Goal: Transaction & Acquisition: Book appointment/travel/reservation

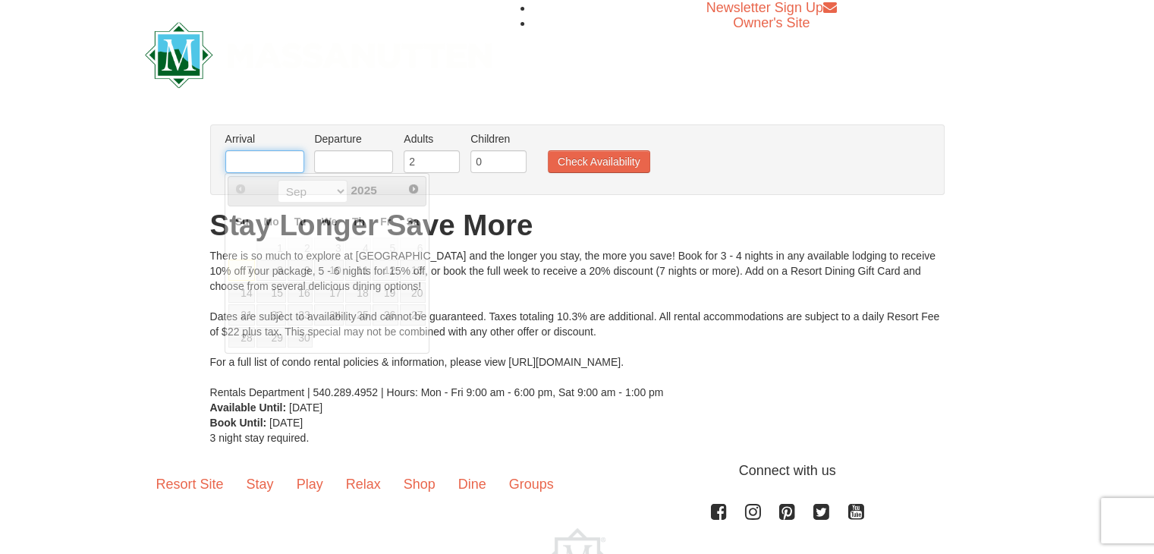
click at [266, 157] on input "text" at bounding box center [264, 161] width 79 height 23
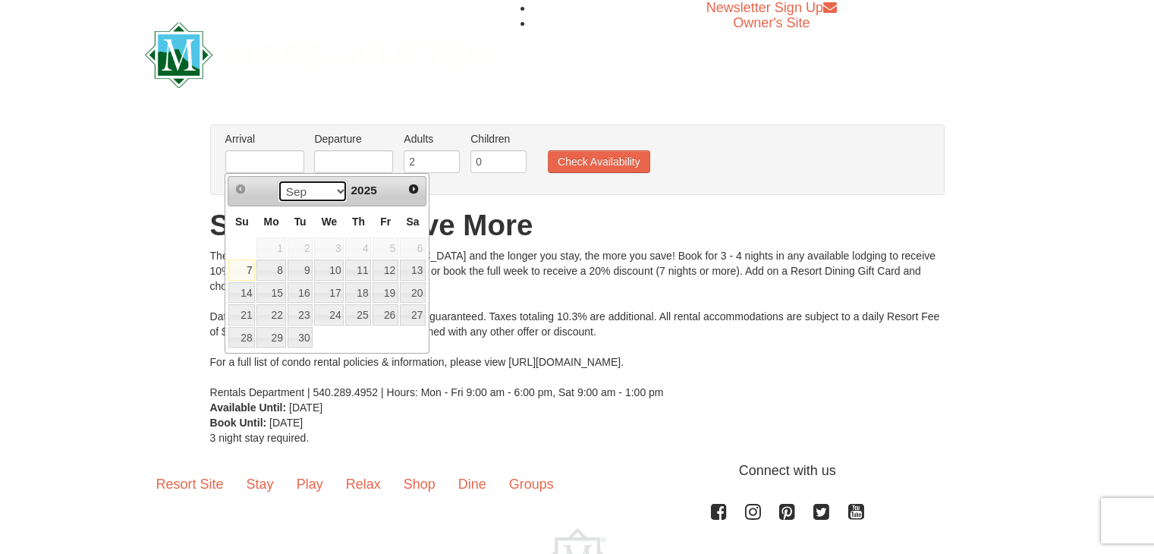
click at [332, 187] on select "Sep Oct Nov Dec" at bounding box center [313, 191] width 71 height 23
click at [395, 285] on link "19" at bounding box center [386, 292] width 26 height 21
type input "12/19/2025"
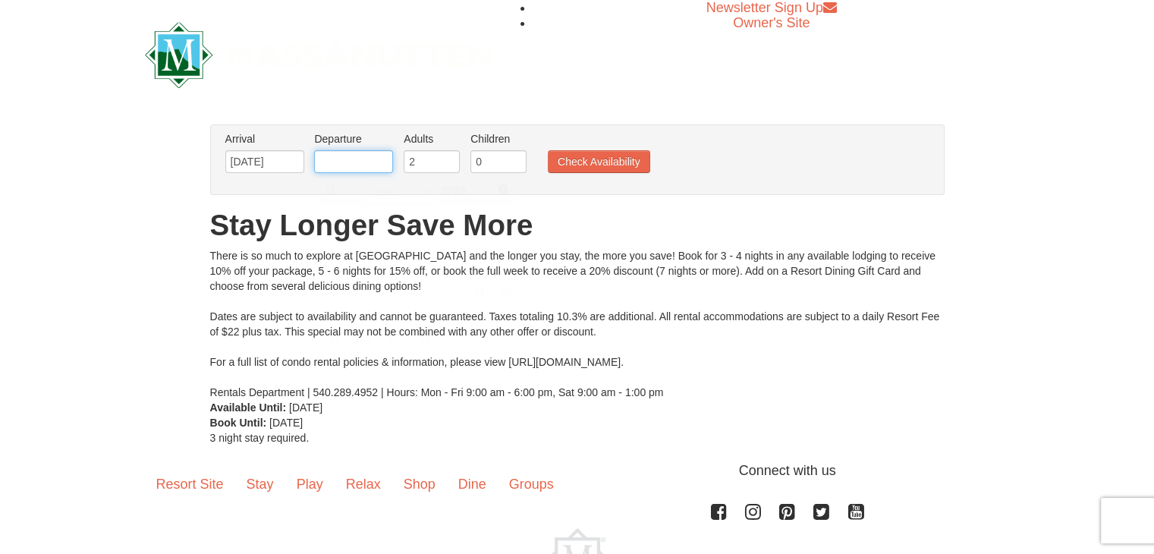
click at [362, 163] on input "text" at bounding box center [353, 161] width 79 height 23
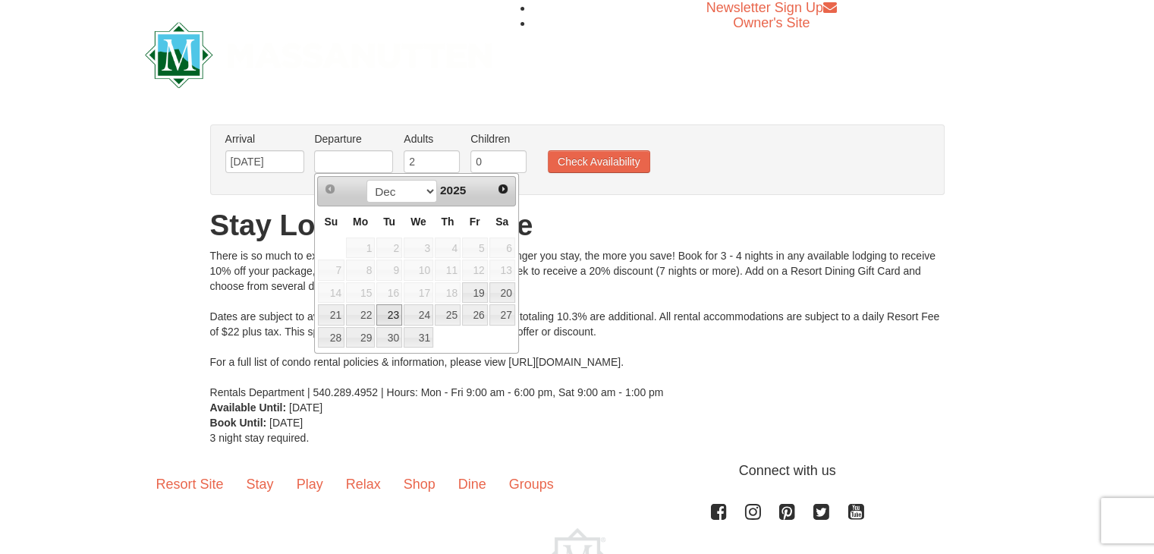
click at [395, 309] on link "23" at bounding box center [389, 314] width 26 height 21
type input "12/23/2025"
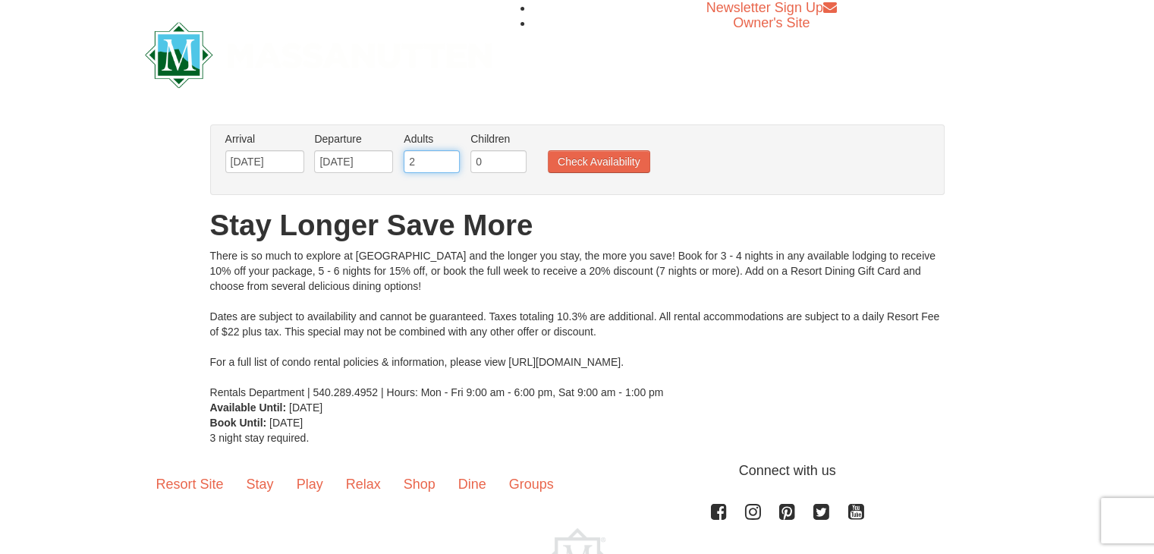
click at [437, 162] on input "2" at bounding box center [432, 161] width 56 height 23
type input "3"
click at [446, 156] on input "3" at bounding box center [432, 161] width 56 height 23
click at [514, 156] on input "1" at bounding box center [499, 161] width 56 height 23
click at [514, 156] on input "2" at bounding box center [499, 161] width 56 height 23
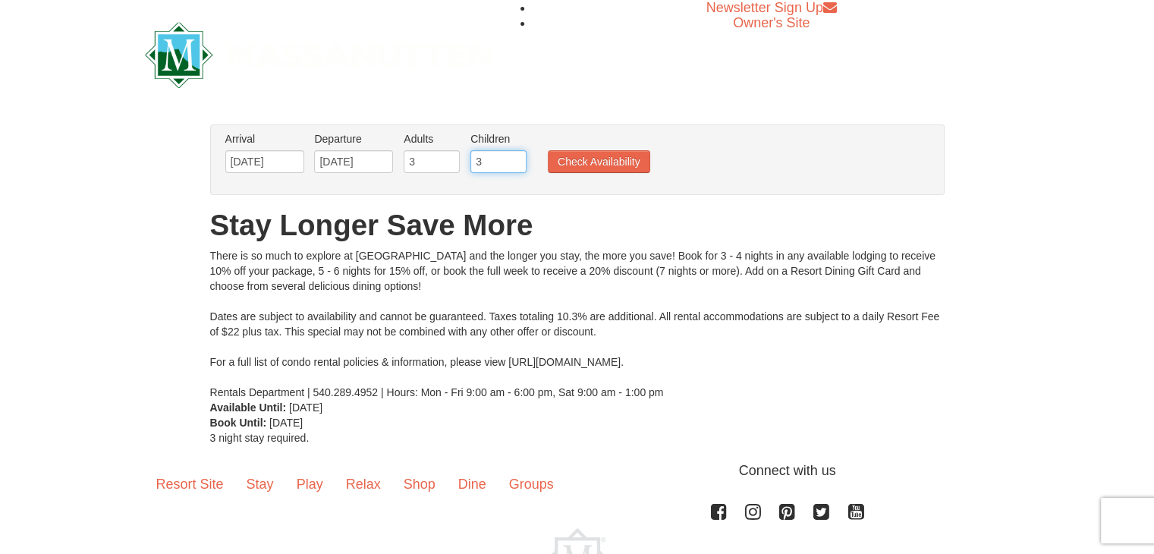
type input "3"
click at [514, 156] on input "3" at bounding box center [499, 161] width 56 height 23
click at [580, 165] on button "Check Availability" at bounding box center [599, 161] width 102 height 23
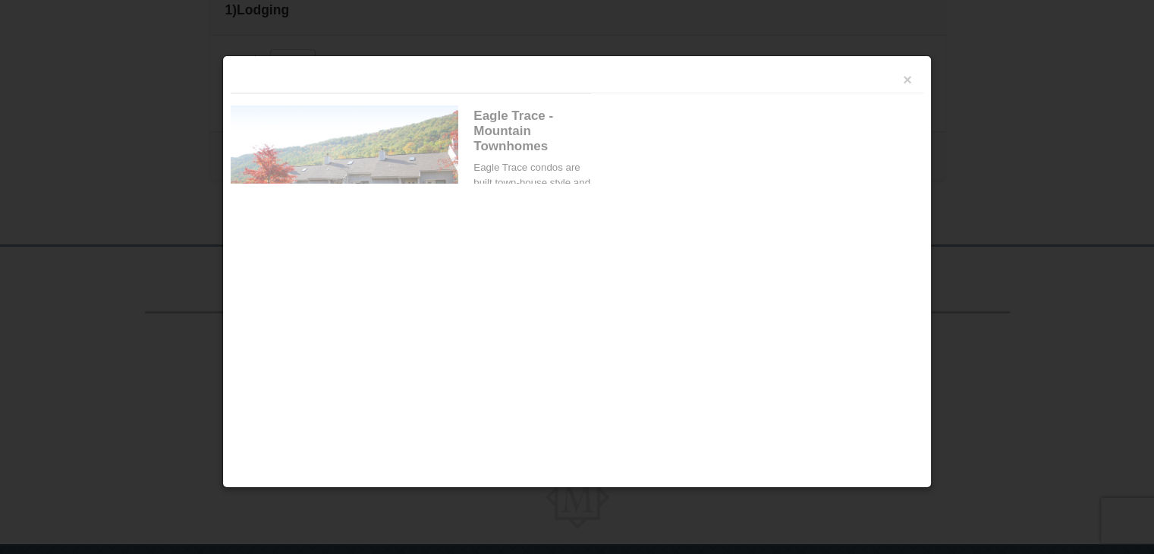
scroll to position [494, 0]
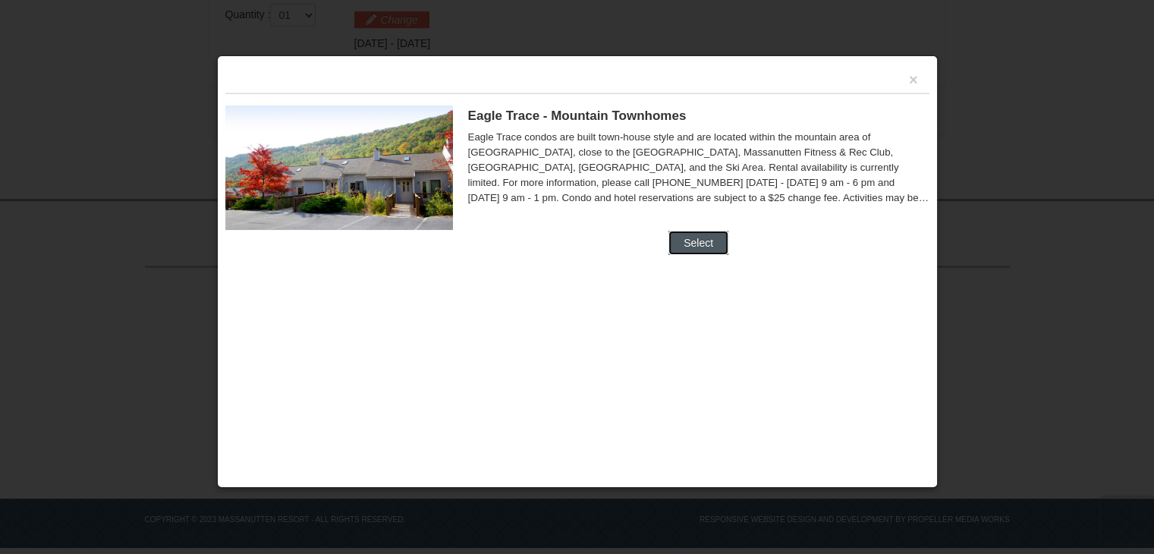
click at [723, 244] on button "Select" at bounding box center [699, 243] width 60 height 24
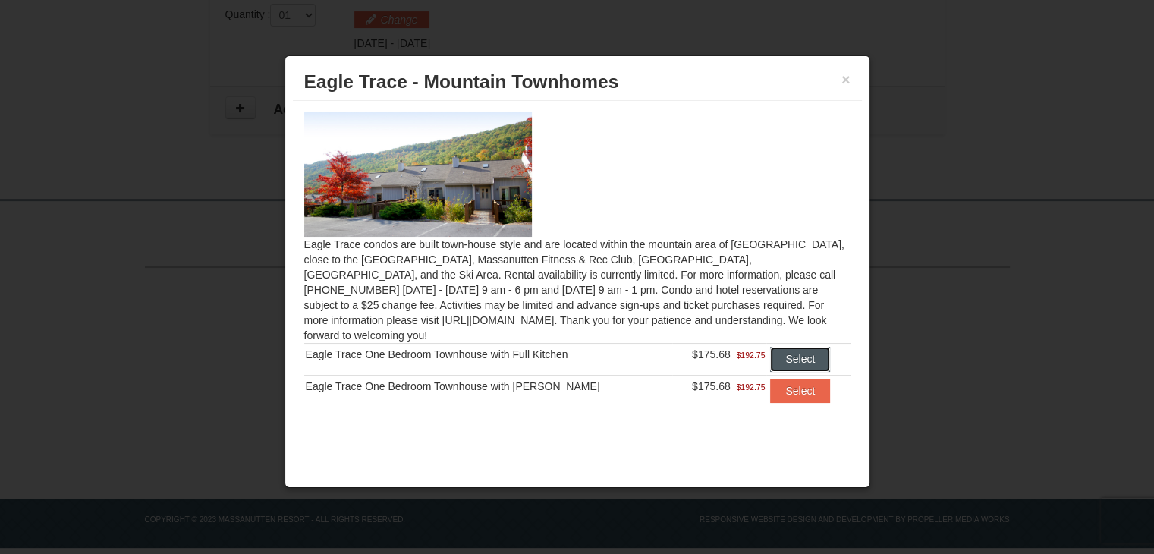
click at [803, 347] on button "Select" at bounding box center [800, 359] width 60 height 24
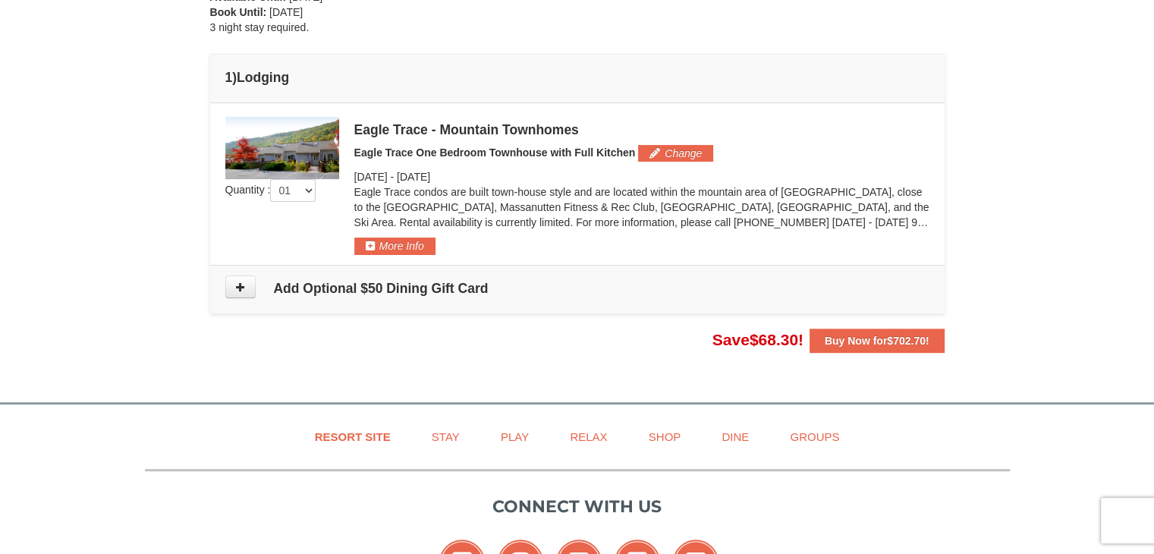
scroll to position [345, 0]
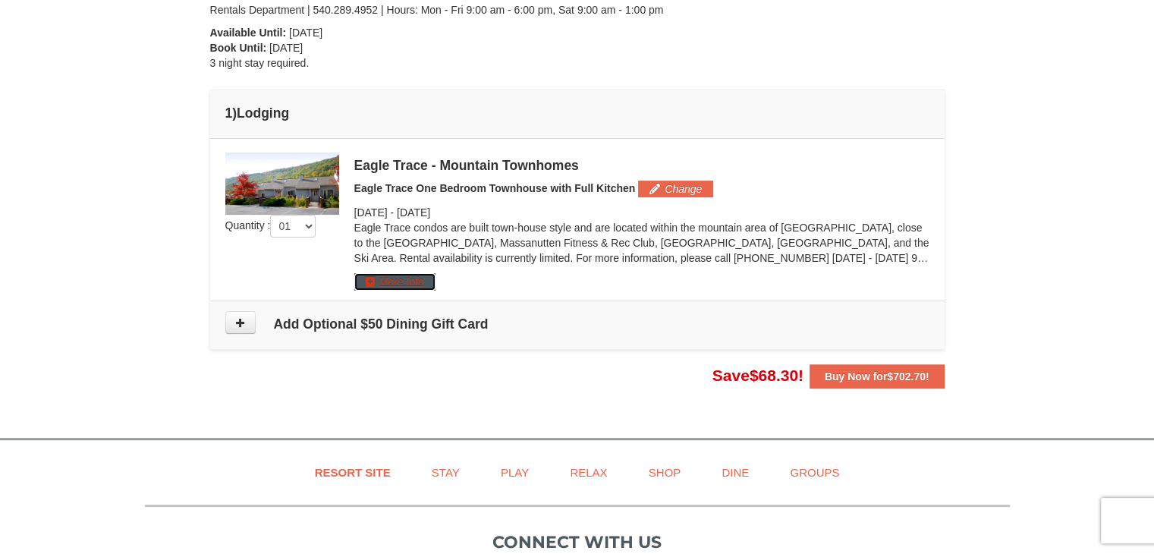
click at [389, 281] on button "More Info" at bounding box center [394, 281] width 81 height 17
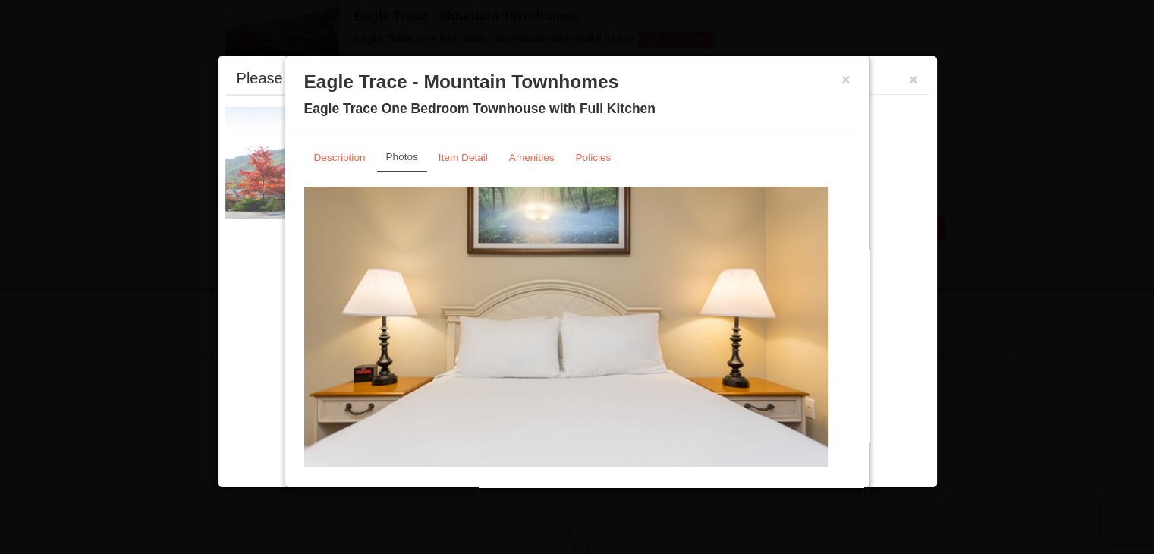
scroll to position [497, 0]
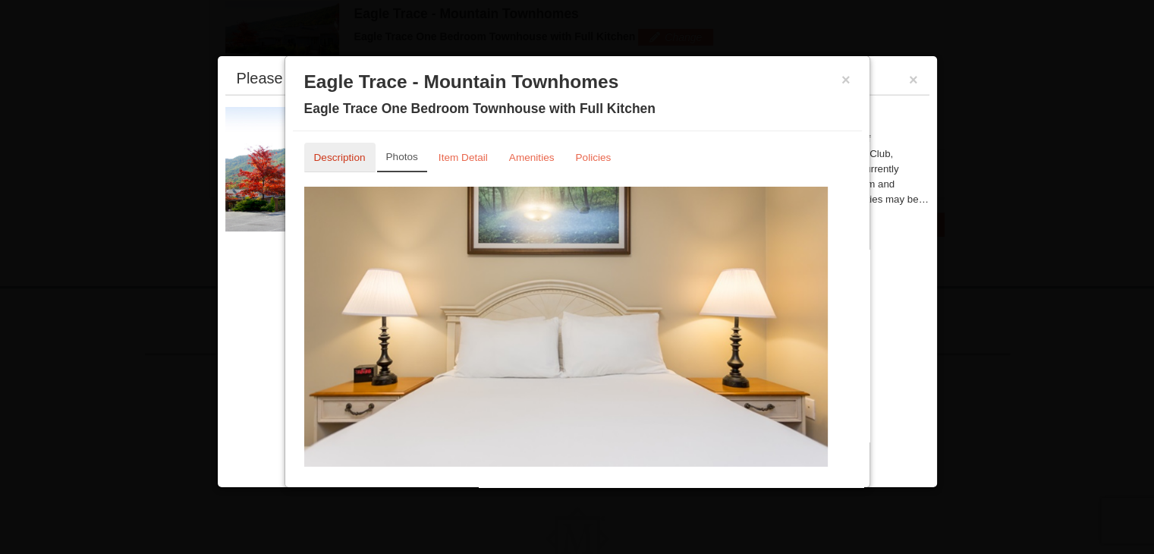
click at [355, 146] on link "Description" at bounding box center [339, 158] width 71 height 30
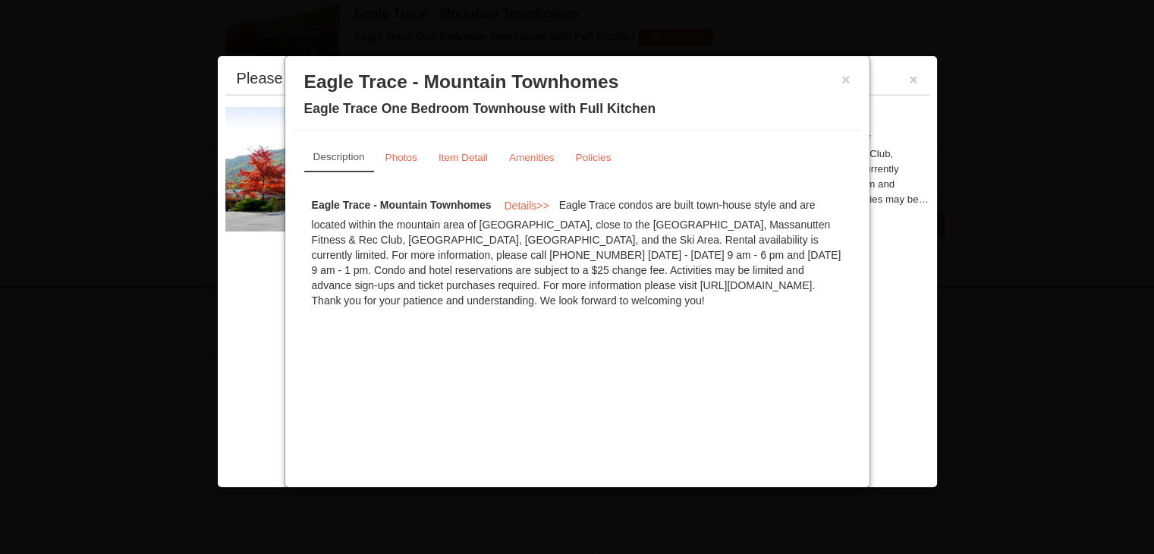
click at [586, 266] on div "Eagle Trace - Mountain Townhomes Details >> Eagle Trace condos are built town-h…" at bounding box center [577, 251] width 546 height 129
click at [876, 329] on div "Please make your package selection: × Eagle Trace - Mountain Townhomes Eagle Tr…" at bounding box center [577, 271] width 721 height 433
click at [411, 156] on small "Photos" at bounding box center [402, 157] width 32 height 11
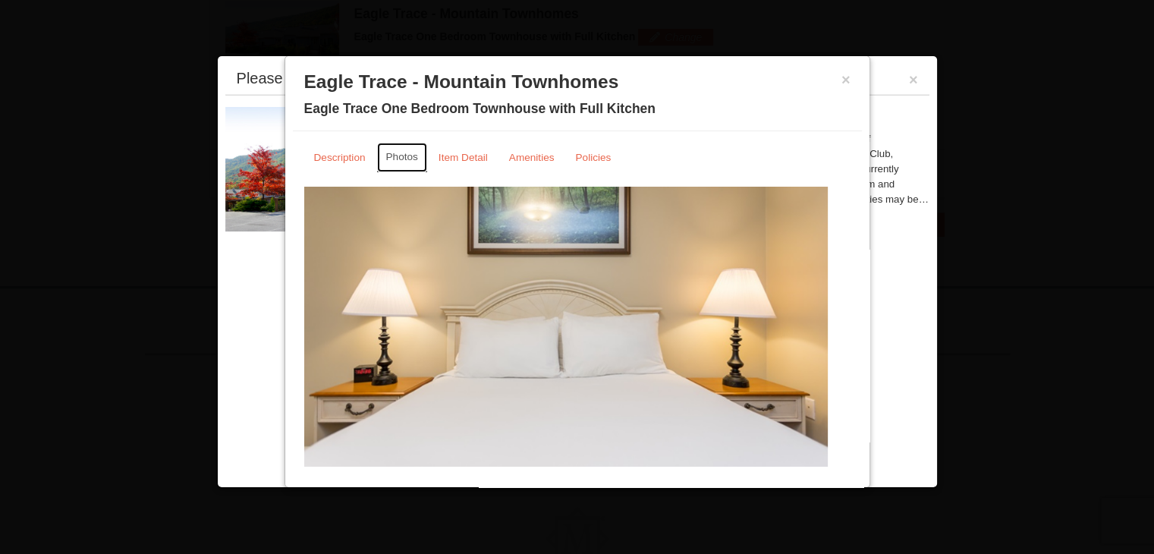
scroll to position [34, 0]
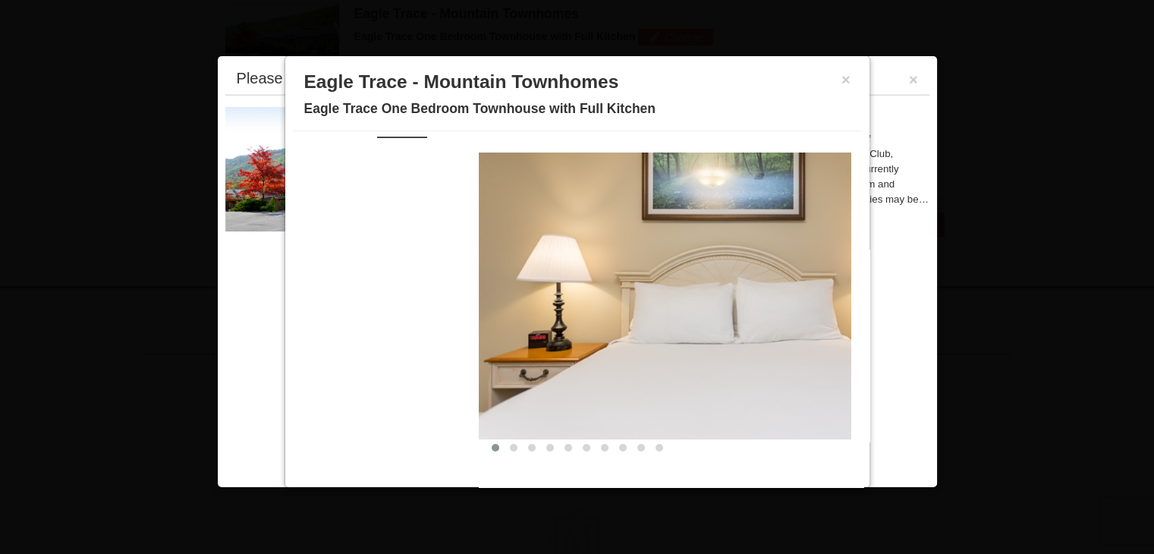
drag, startPoint x: 641, startPoint y: 292, endPoint x: 861, endPoint y: 335, distance: 224.2
click at [861, 335] on div "× Eagle Trace - Mountain Townhomes Eagle Trace One Bedroom Townhouse with Full …" at bounding box center [578, 271] width 586 height 433
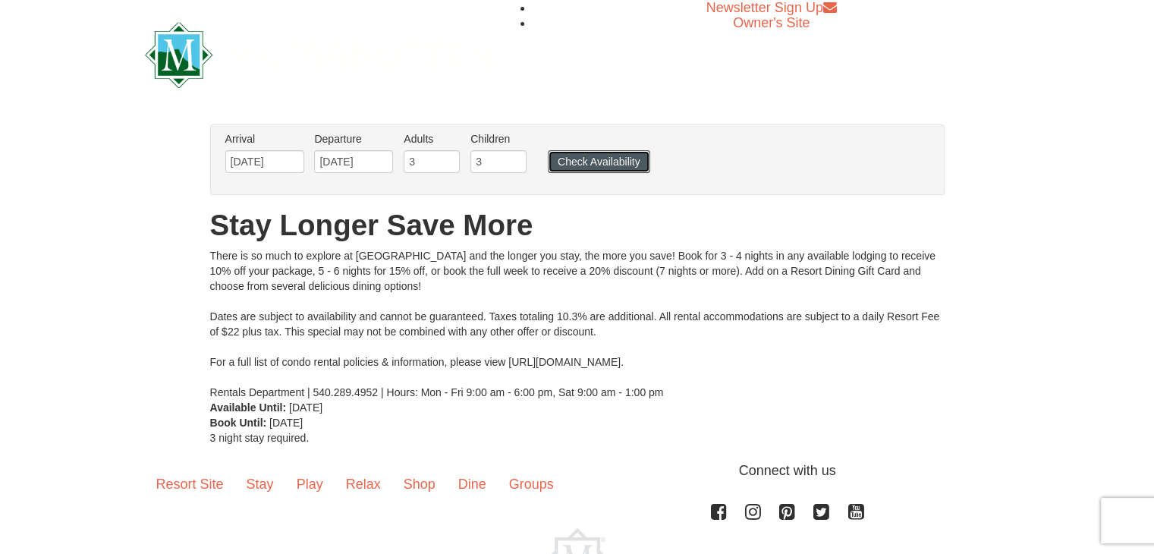
click at [589, 163] on button "Check Availability" at bounding box center [599, 161] width 102 height 23
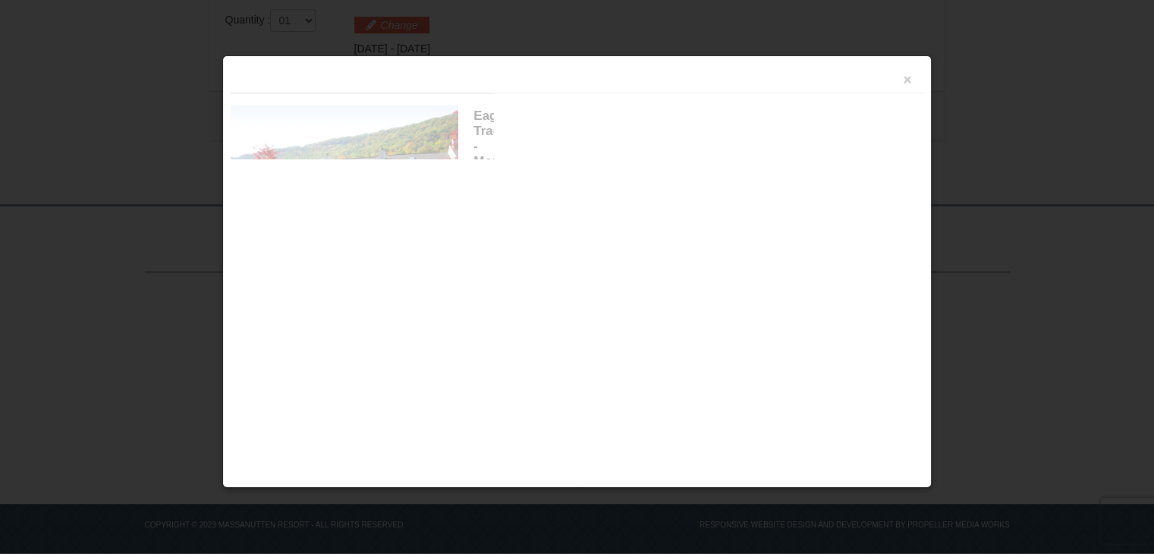
scroll to position [494, 0]
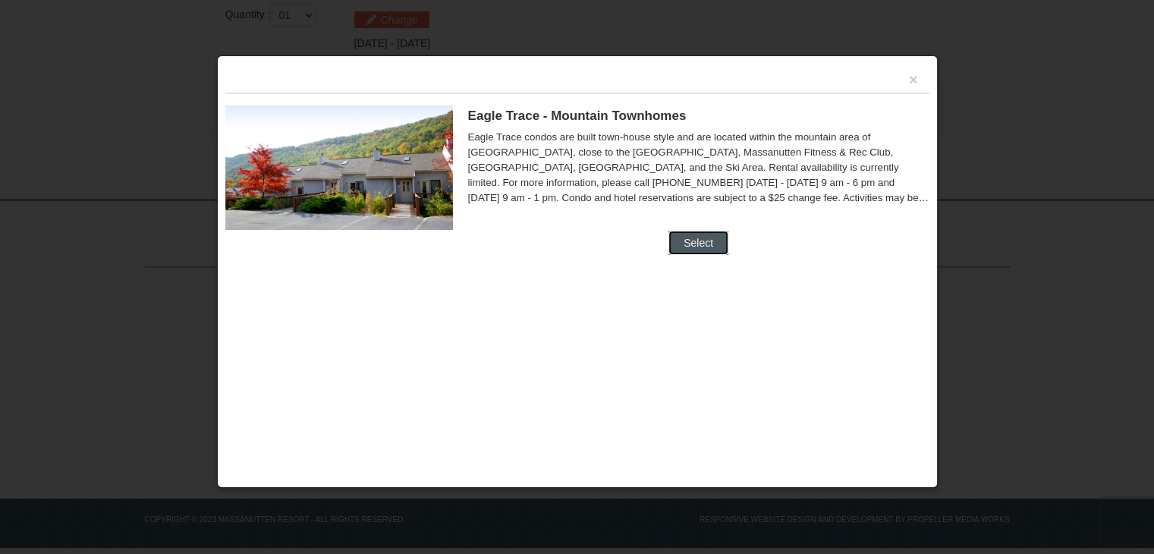
click at [704, 240] on button "Select" at bounding box center [699, 243] width 60 height 24
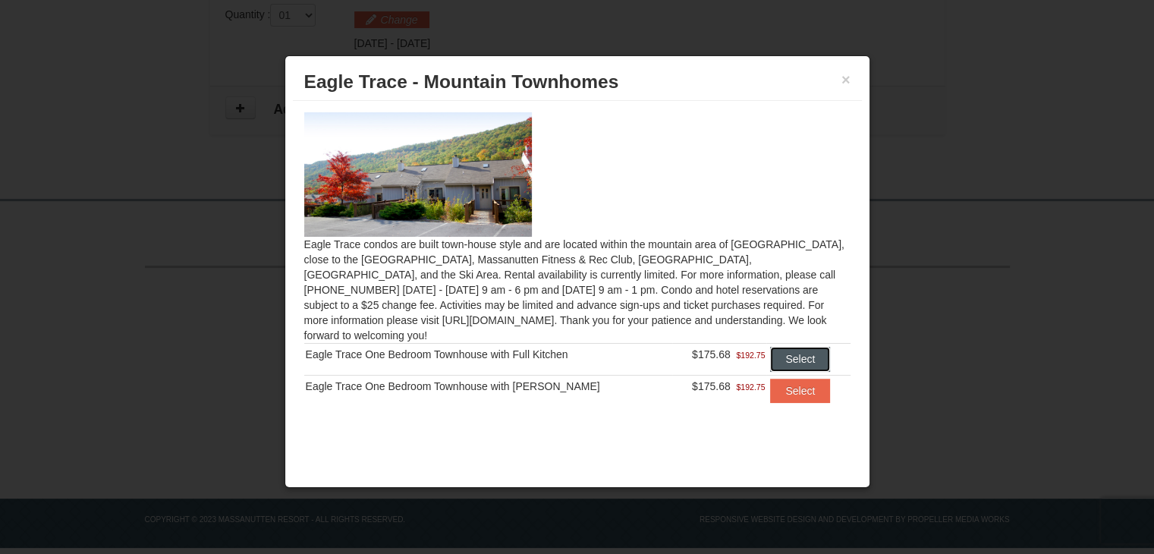
click at [784, 347] on button "Select" at bounding box center [800, 359] width 60 height 24
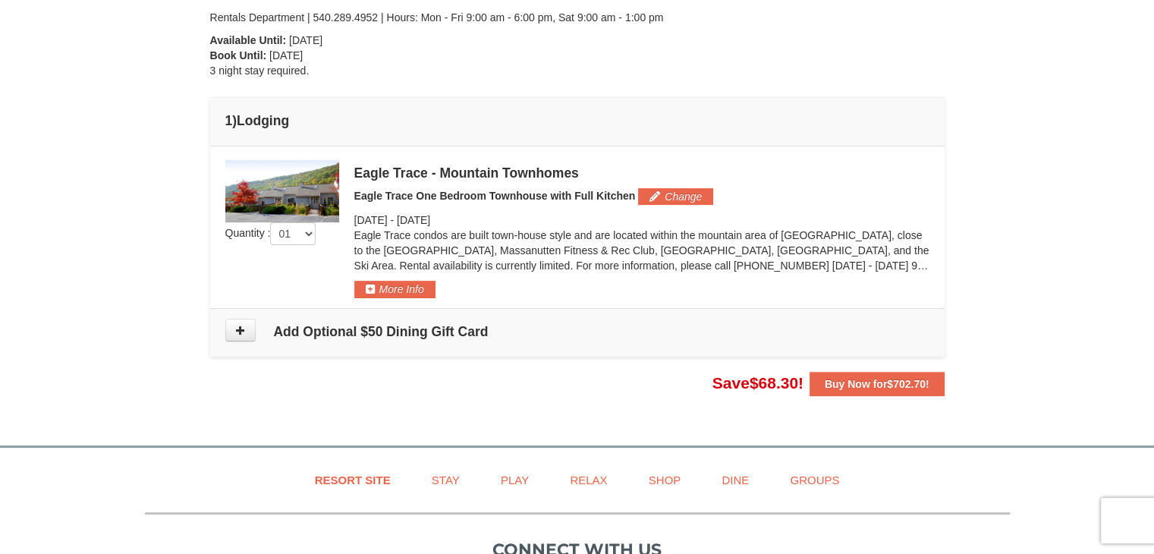
scroll to position [333, 0]
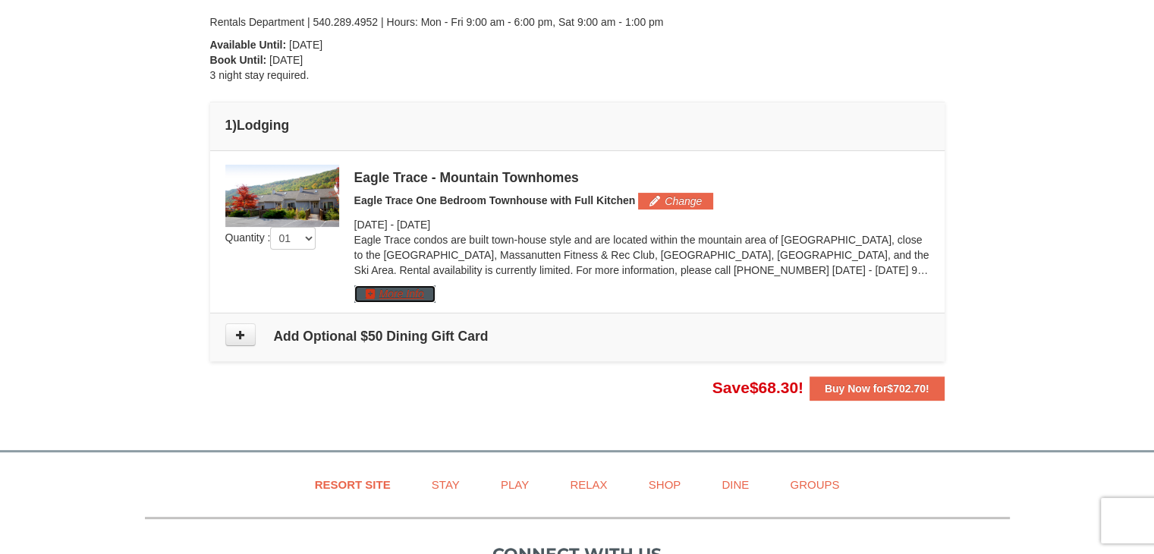
click at [399, 294] on button "More Info" at bounding box center [394, 293] width 81 height 17
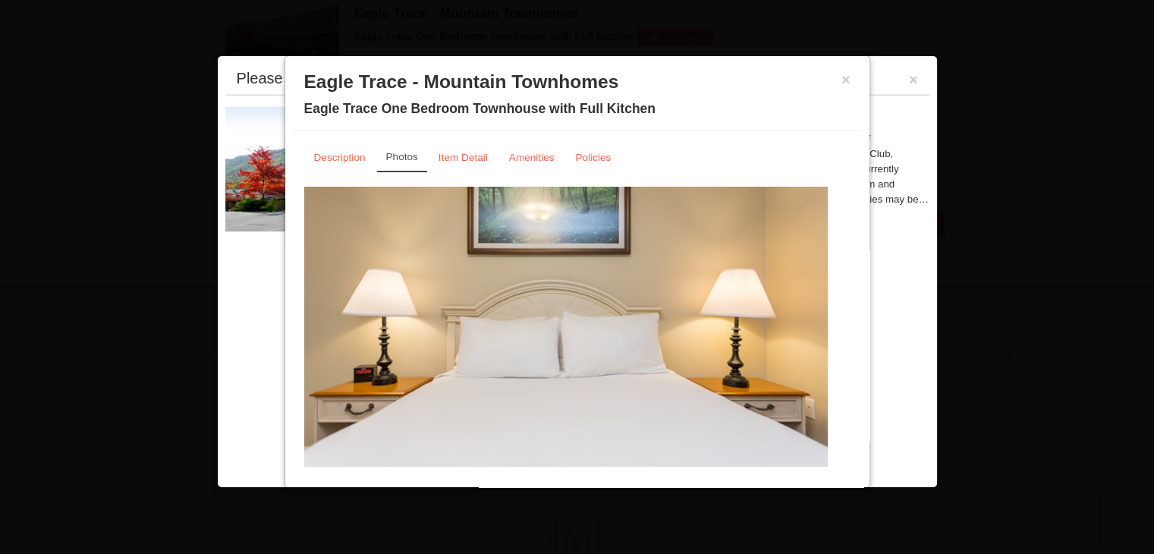
scroll to position [34, 0]
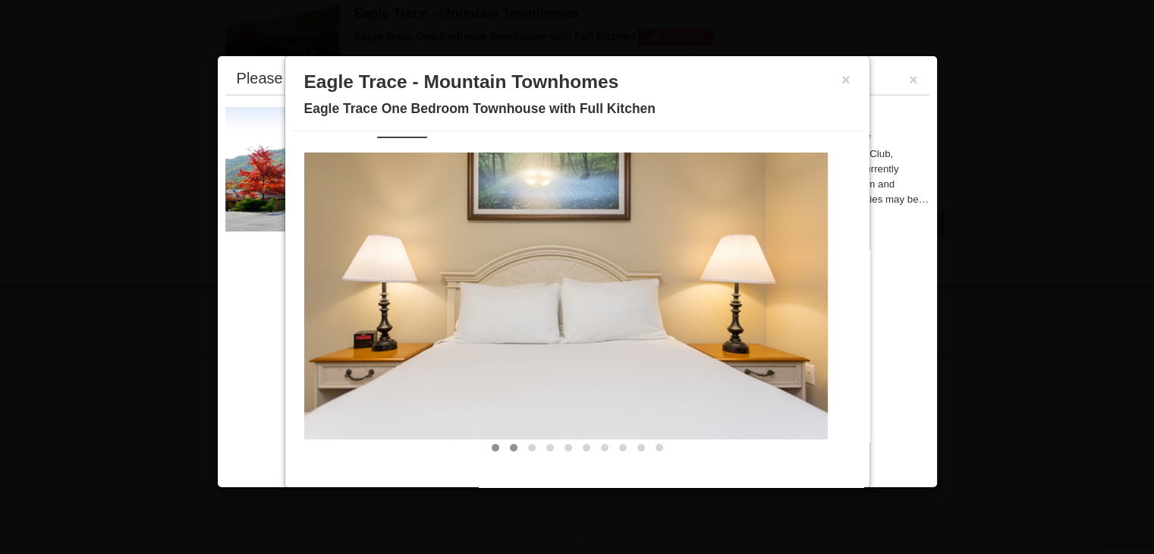
click at [510, 446] on span at bounding box center [514, 448] width 8 height 8
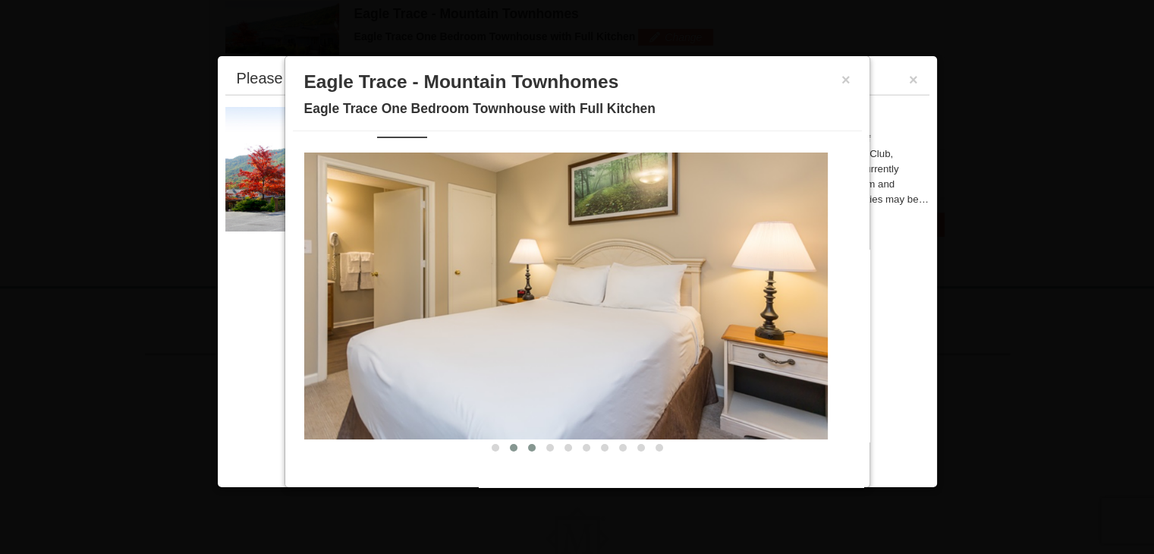
click at [528, 446] on span at bounding box center [532, 448] width 8 height 8
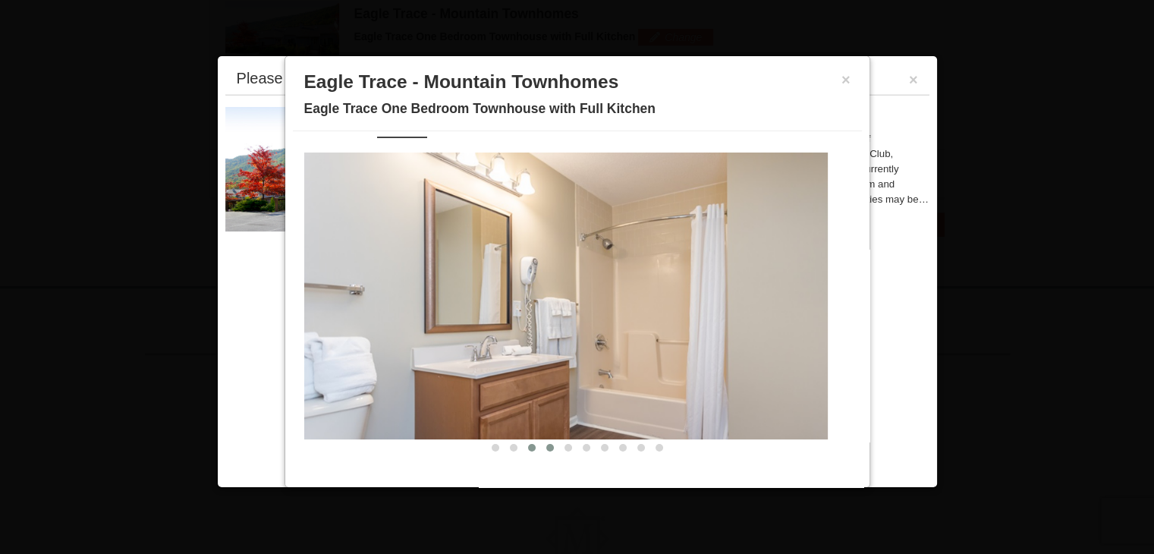
click at [546, 448] on span at bounding box center [550, 448] width 8 height 8
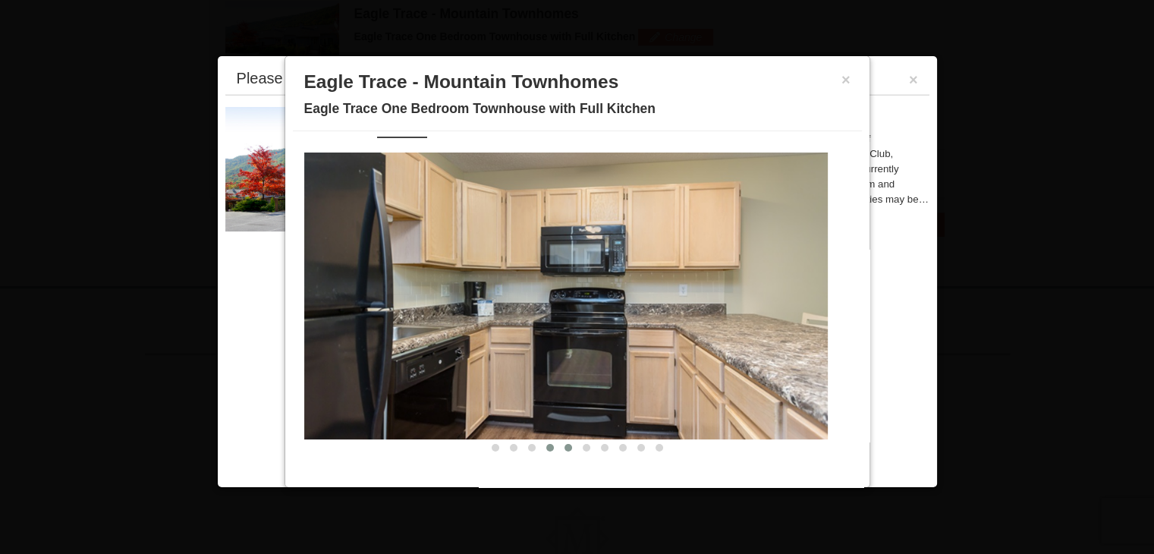
click at [565, 445] on span at bounding box center [569, 448] width 8 height 8
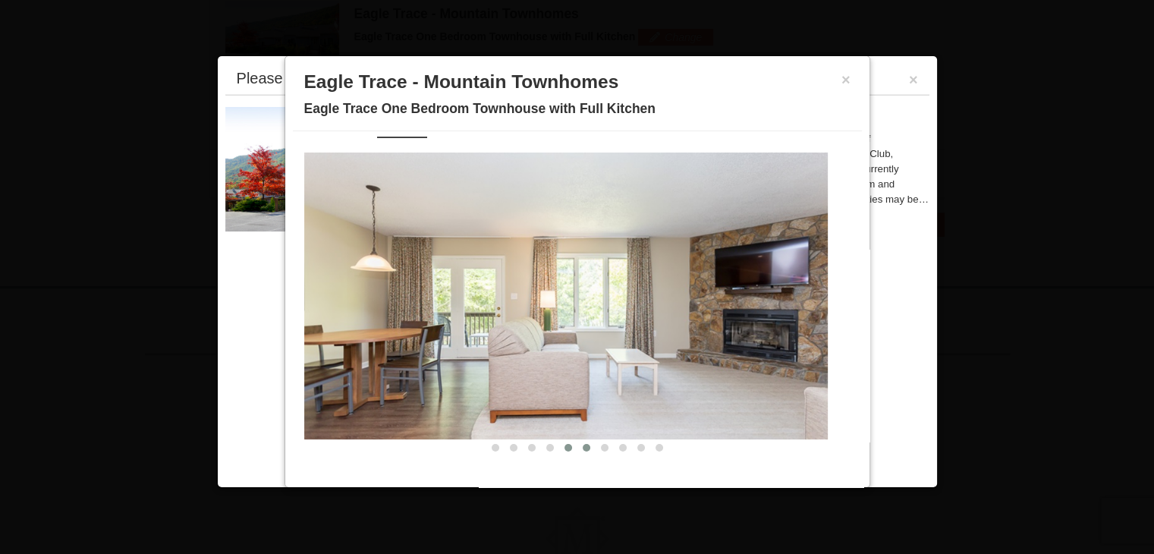
click at [583, 445] on span at bounding box center [587, 448] width 8 height 8
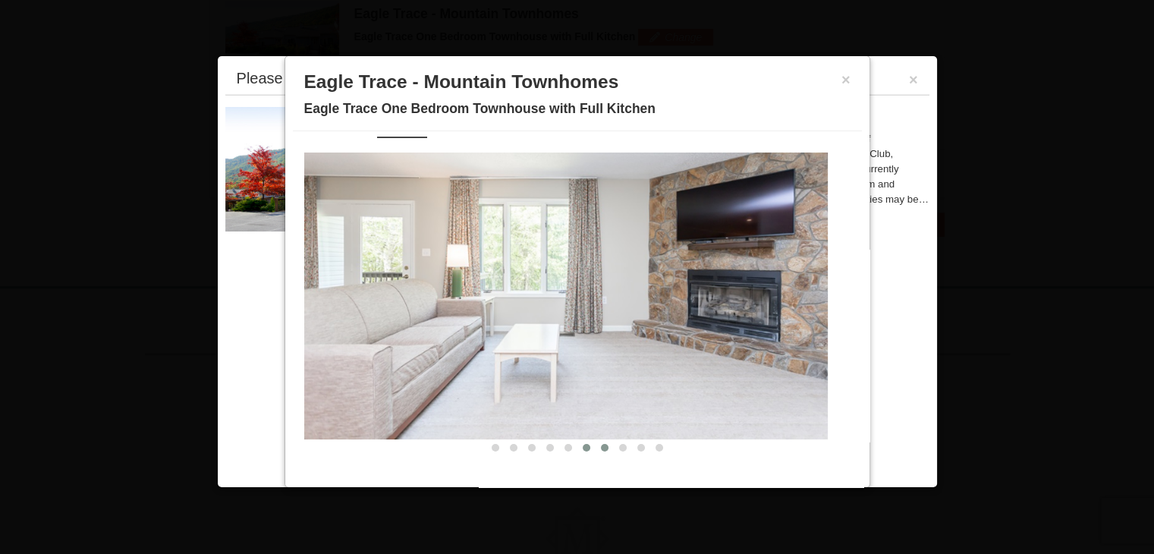
click at [601, 447] on span at bounding box center [605, 448] width 8 height 8
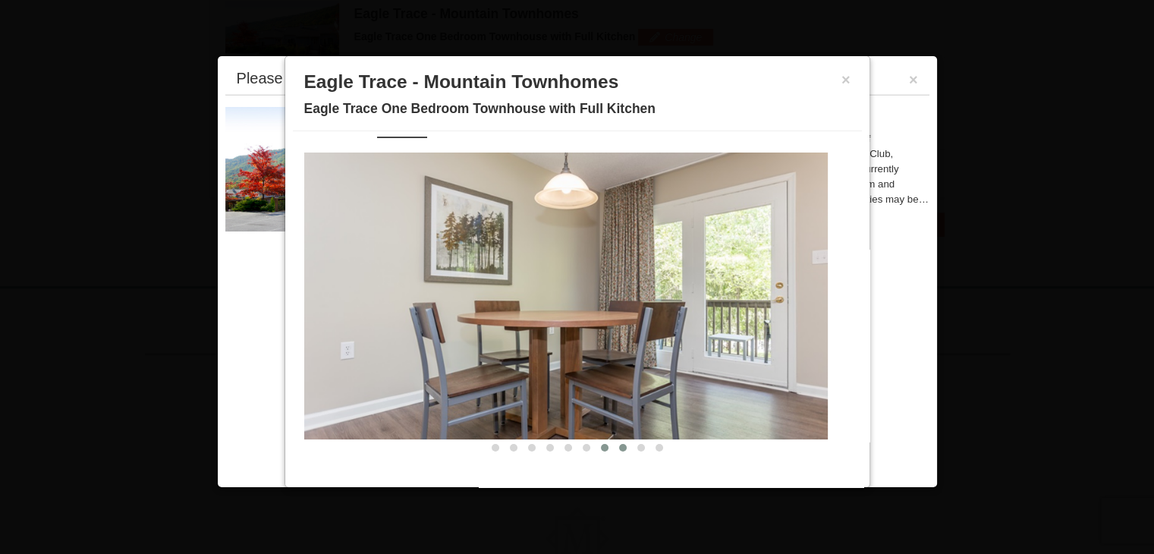
click at [614, 449] on button at bounding box center [623, 447] width 18 height 15
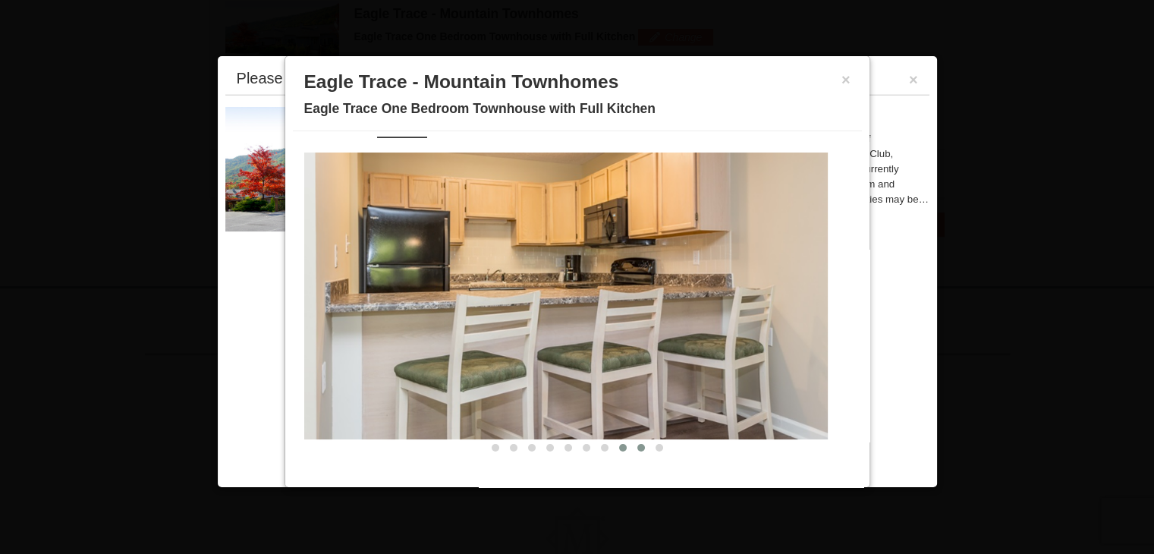
click at [638, 449] on span at bounding box center [642, 448] width 8 height 8
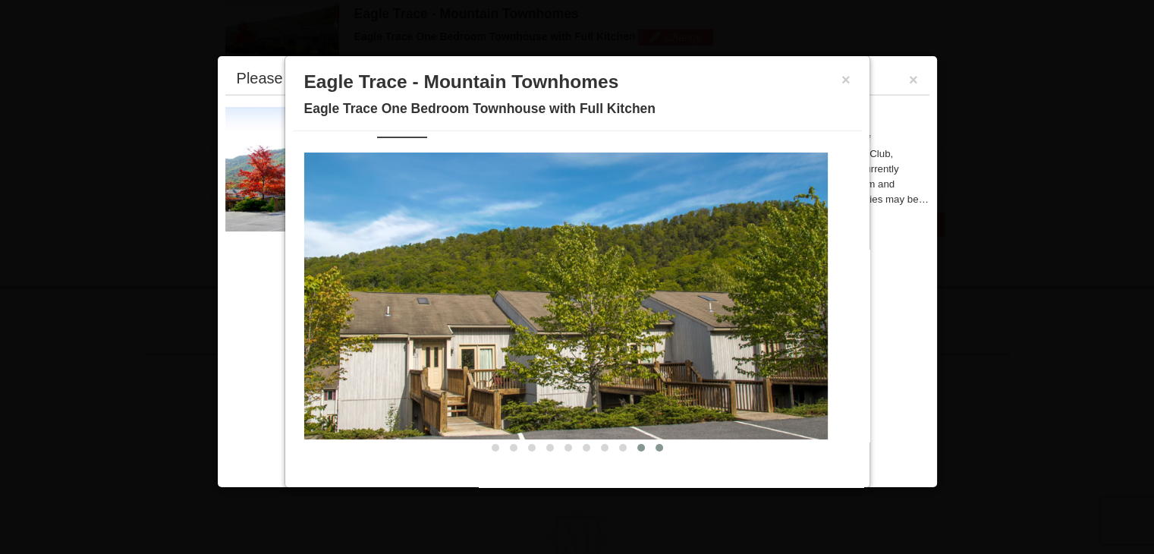
click at [650, 449] on button at bounding box center [659, 447] width 18 height 15
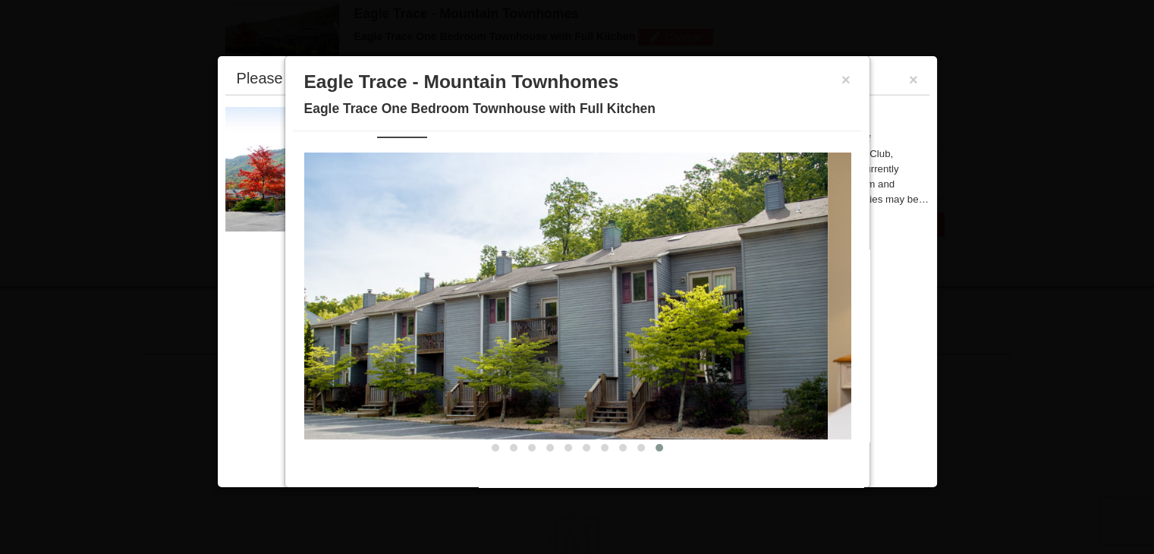
scroll to position [0, 0]
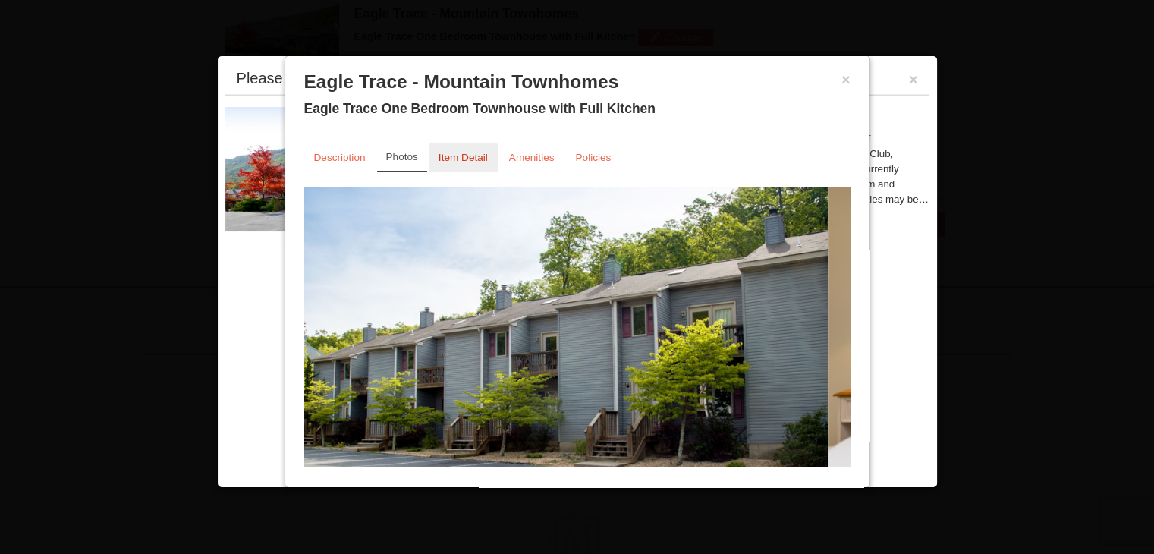
click at [446, 143] on link "Item Detail" at bounding box center [463, 158] width 69 height 30
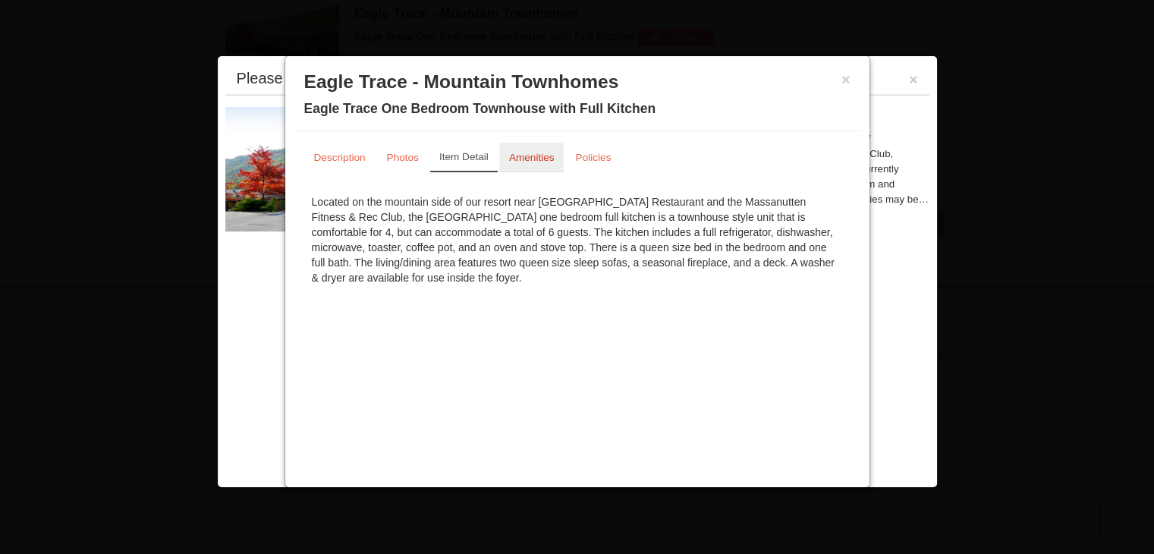
click at [533, 165] on link "Amenities" at bounding box center [531, 158] width 65 height 30
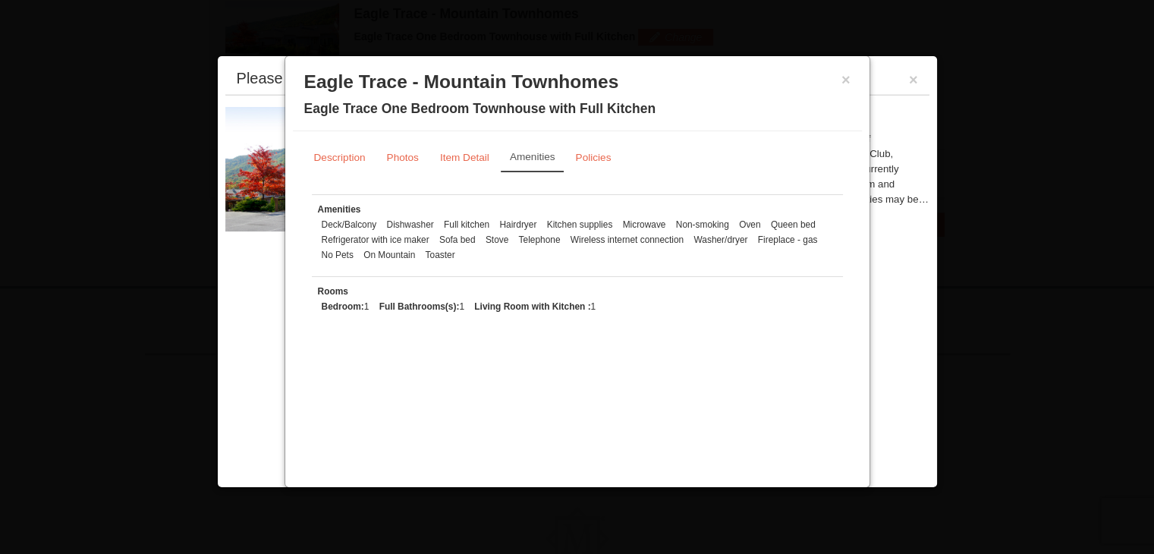
click at [533, 165] on link "Amenities" at bounding box center [533, 158] width 64 height 30
click at [595, 165] on link "Policies" at bounding box center [592, 158] width 55 height 30
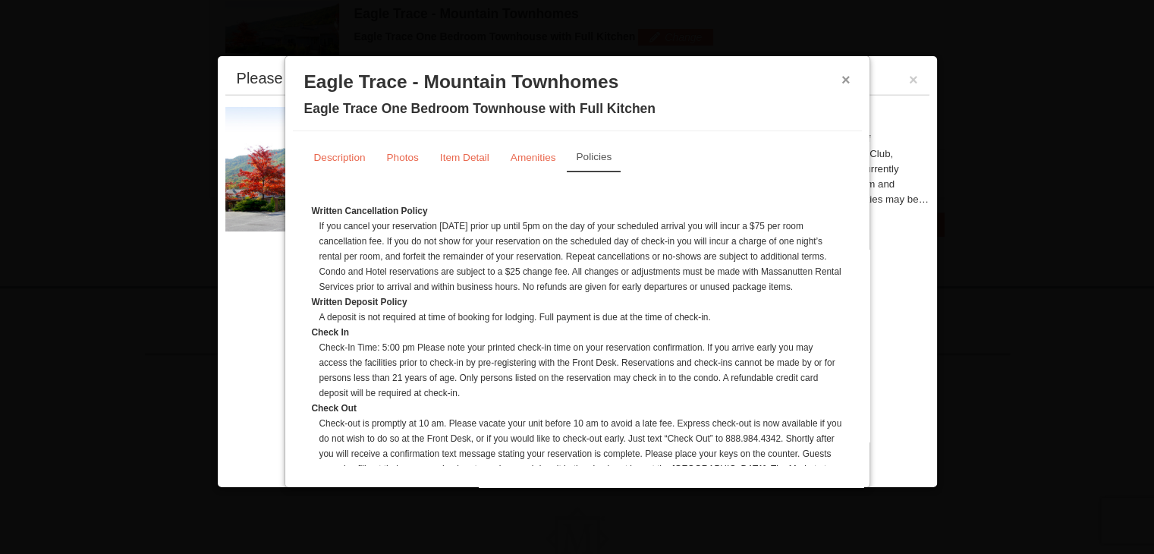
click at [842, 86] on button "×" at bounding box center [846, 79] width 9 height 15
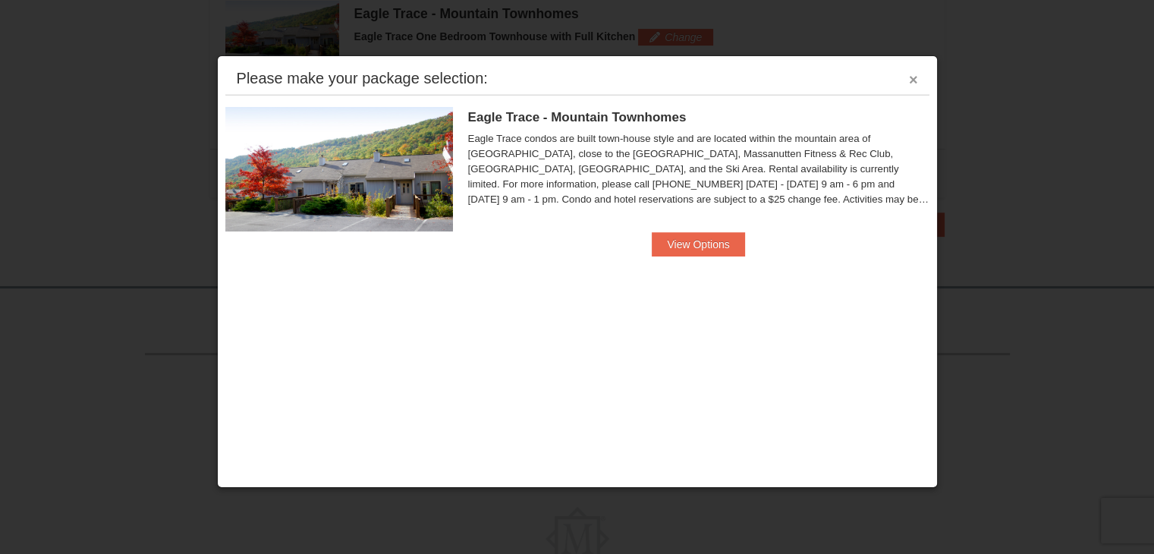
click at [917, 78] on button "×" at bounding box center [913, 79] width 9 height 15
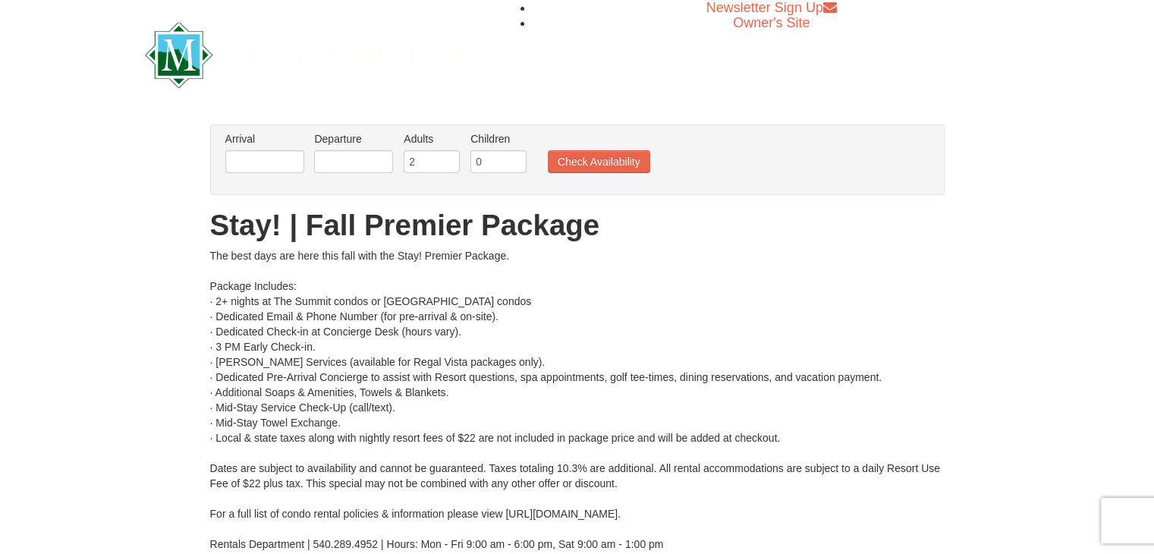
click at [269, 178] on li "Arrival Please format dates MM/DD/YYYY Please format dates MM/DD/YYYY" at bounding box center [265, 155] width 87 height 49
click at [263, 172] on body "Browser Not Supported We notice you are using a browser which will not provide …" at bounding box center [577, 407] width 1154 height 814
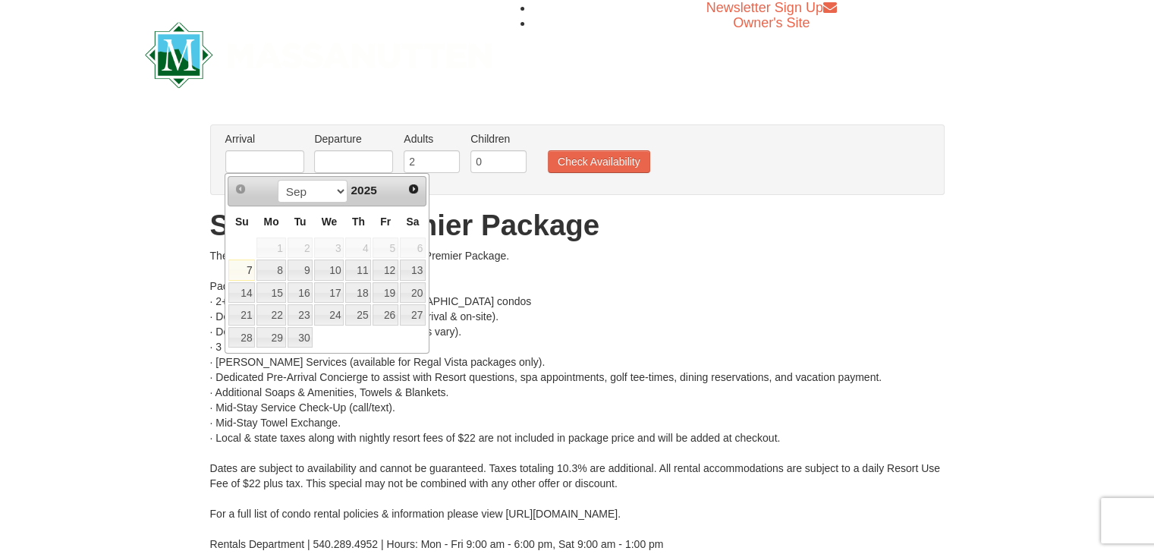
click at [385, 194] on div "Sep Oct Nov [DATE]" at bounding box center [327, 191] width 143 height 24
click at [325, 186] on select "Sep Oct Nov Dec" at bounding box center [313, 191] width 71 height 23
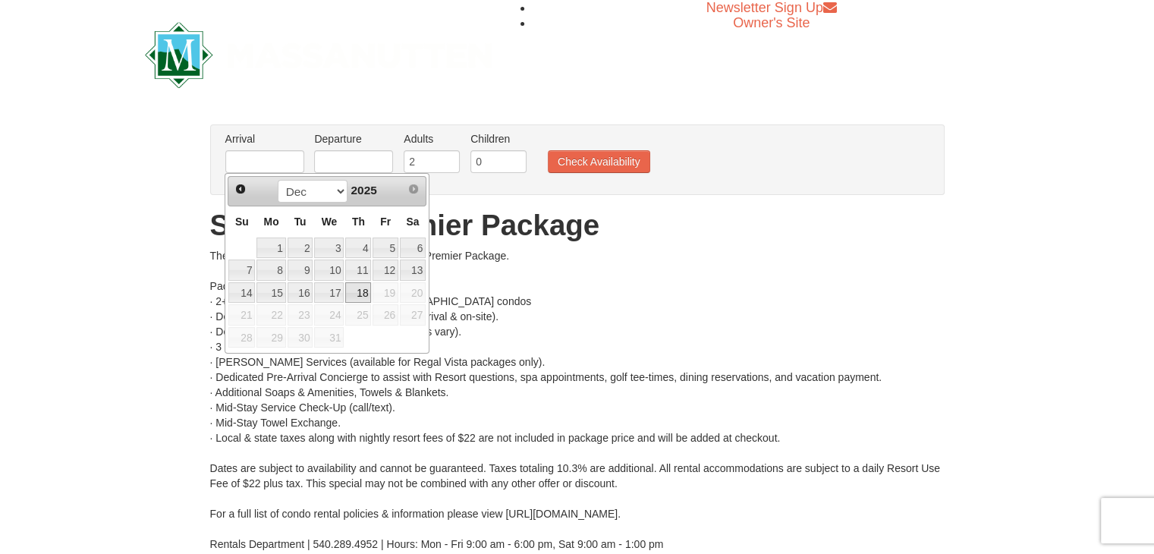
click at [355, 286] on link "18" at bounding box center [358, 292] width 26 height 21
type input "[DATE]"
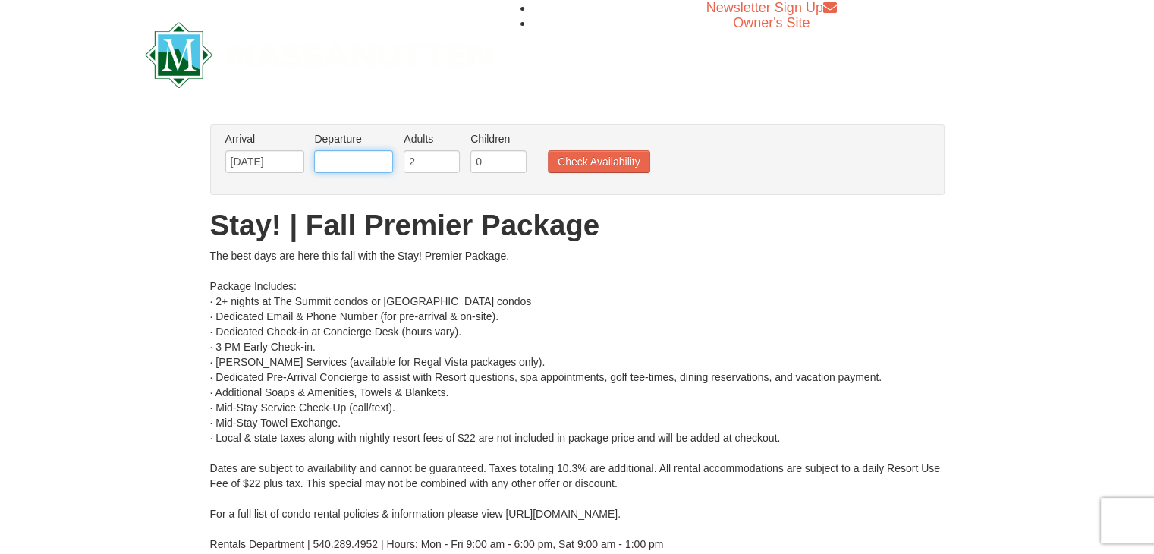
click at [341, 162] on input "text" at bounding box center [353, 161] width 79 height 23
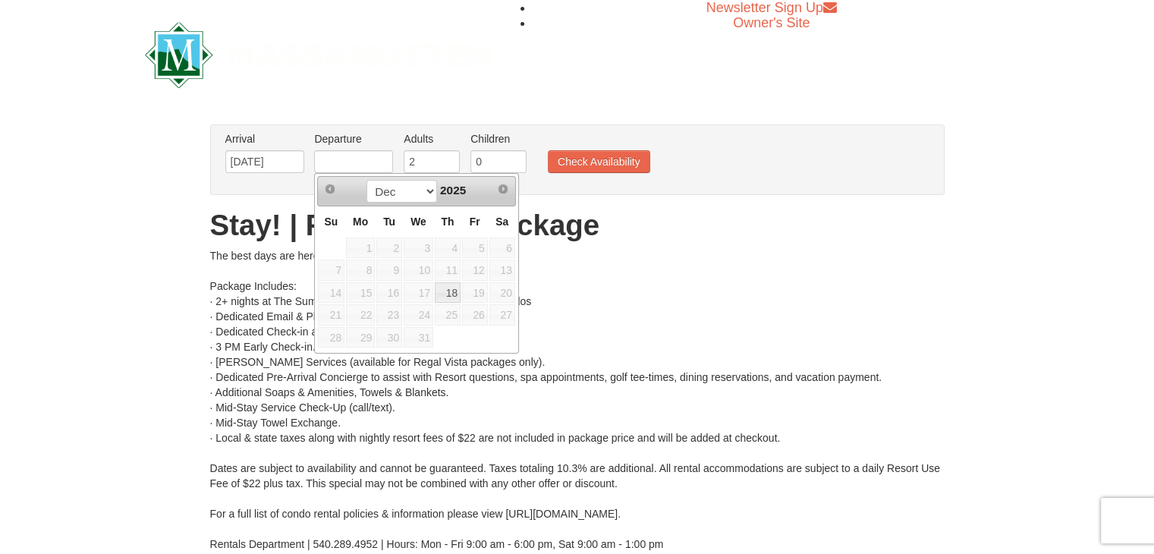
click at [179, 216] on div "× From: To: Adults: 2 Children: 0 Change Arrival Please format dates MM/DD/YYYY…" at bounding box center [577, 360] width 1154 height 503
